Goal: Connect with others

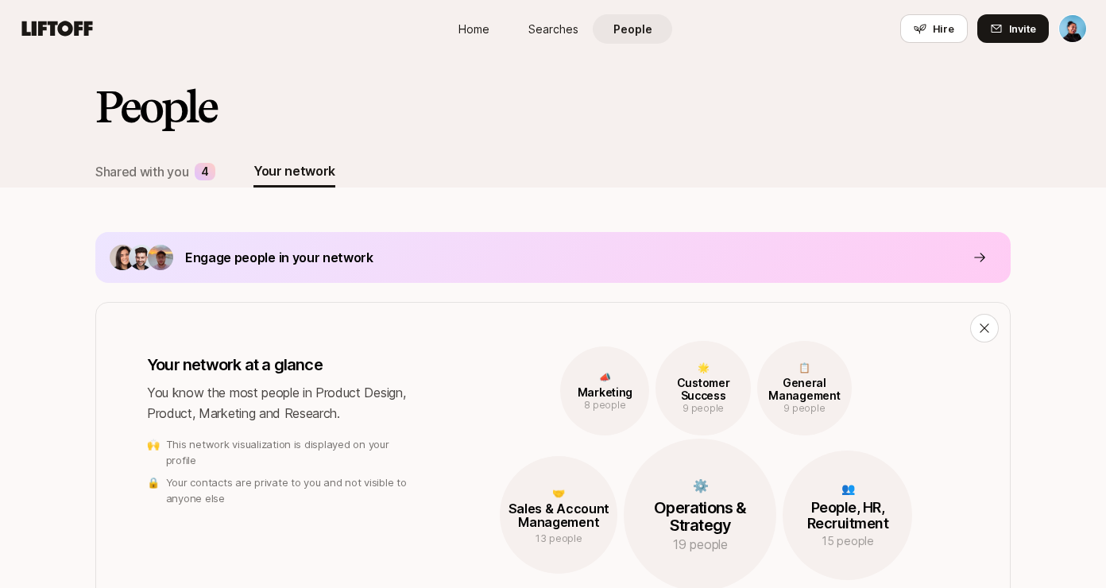
scroll to position [1372, 0]
